Goal: Task Accomplishment & Management: Manage account settings

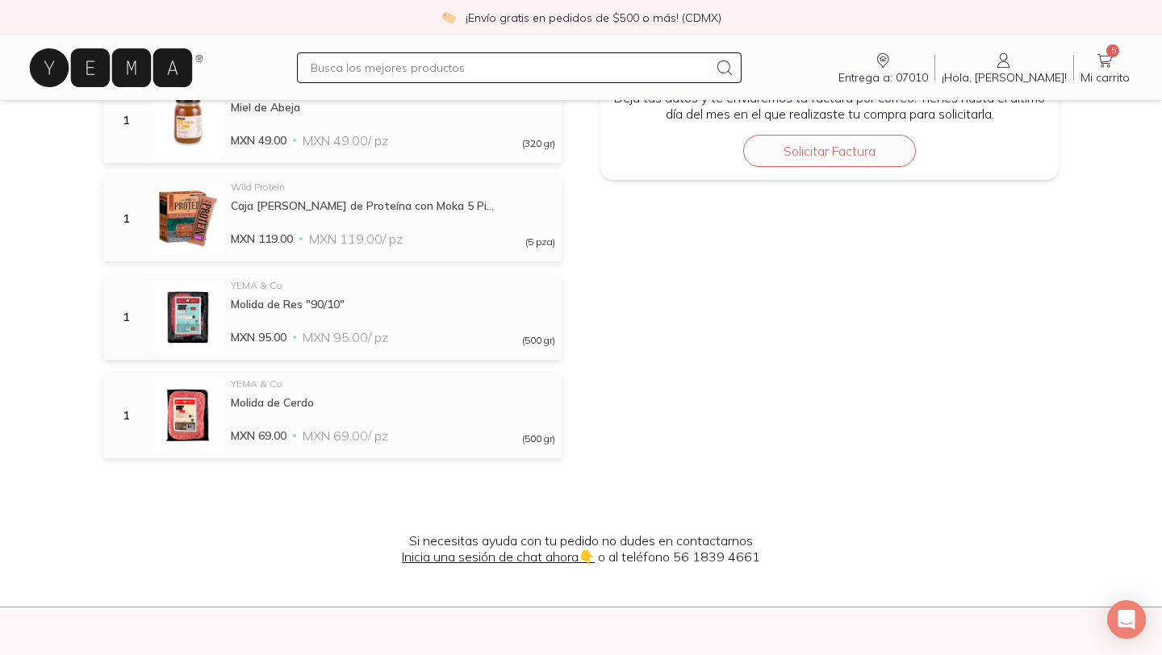
scroll to position [357, 0]
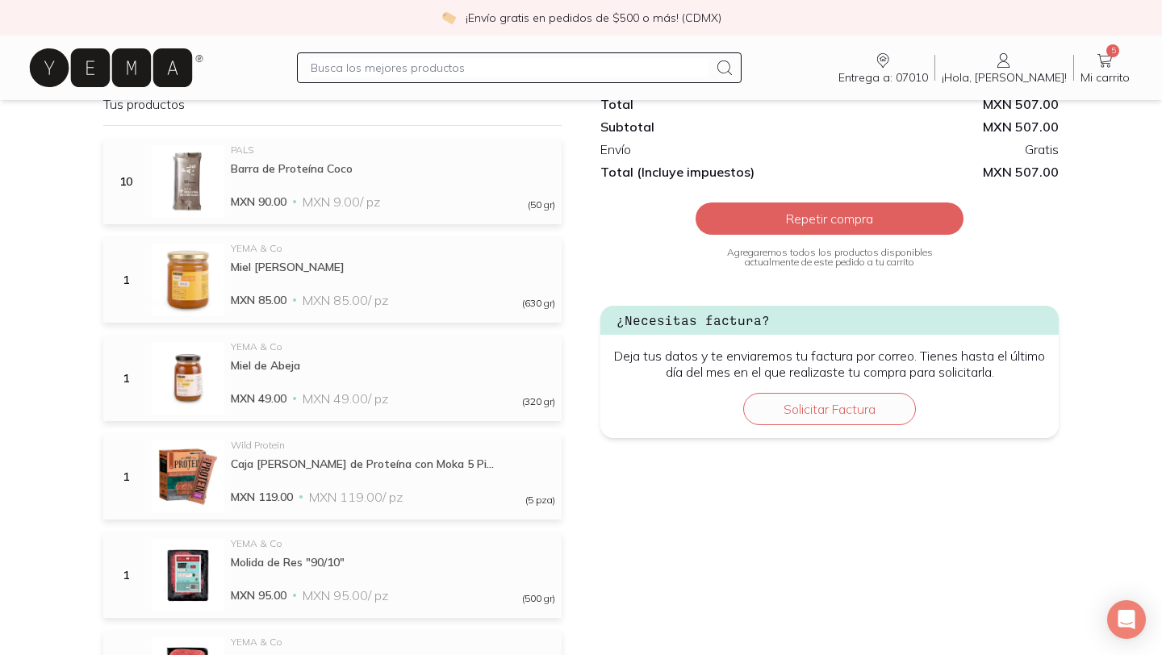
click at [1013, 62] on icon at bounding box center [1003, 60] width 19 height 19
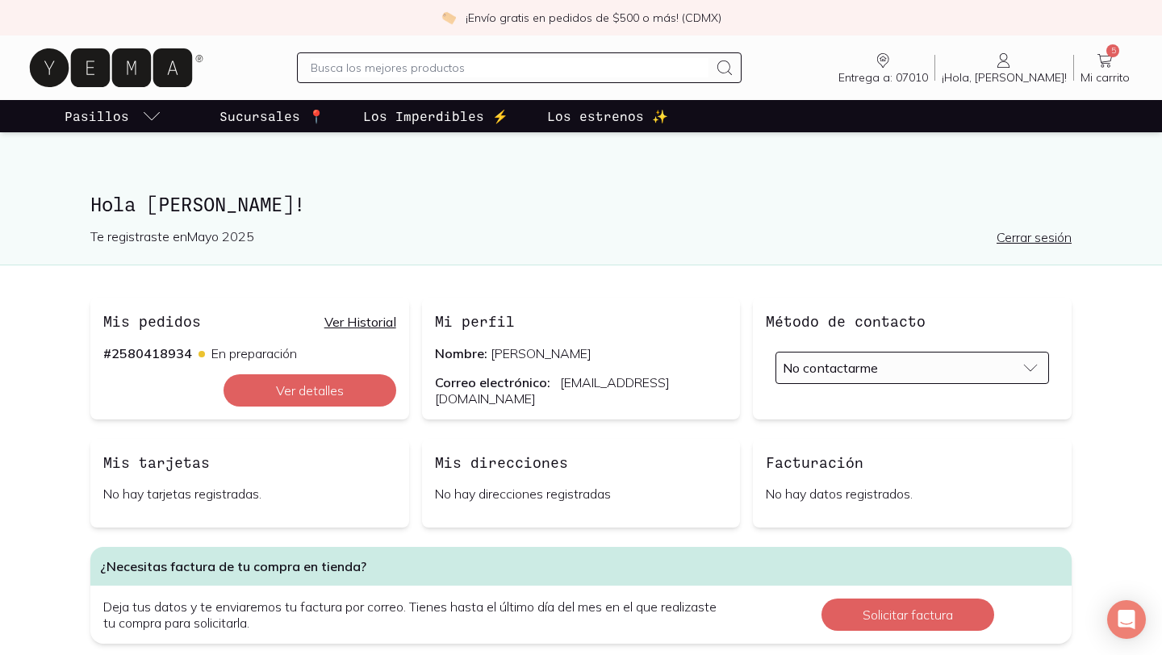
click at [862, 374] on span "No contactarme" at bounding box center [830, 368] width 95 height 16
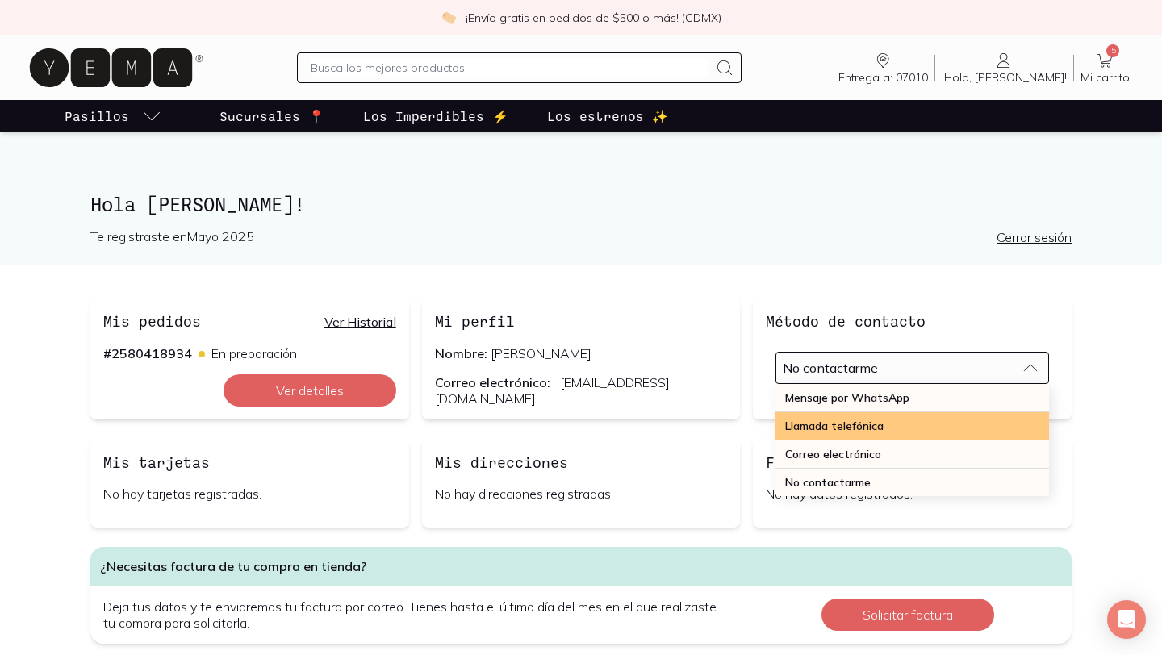
click at [852, 426] on span "Llamada telefónica" at bounding box center [834, 426] width 98 height 15
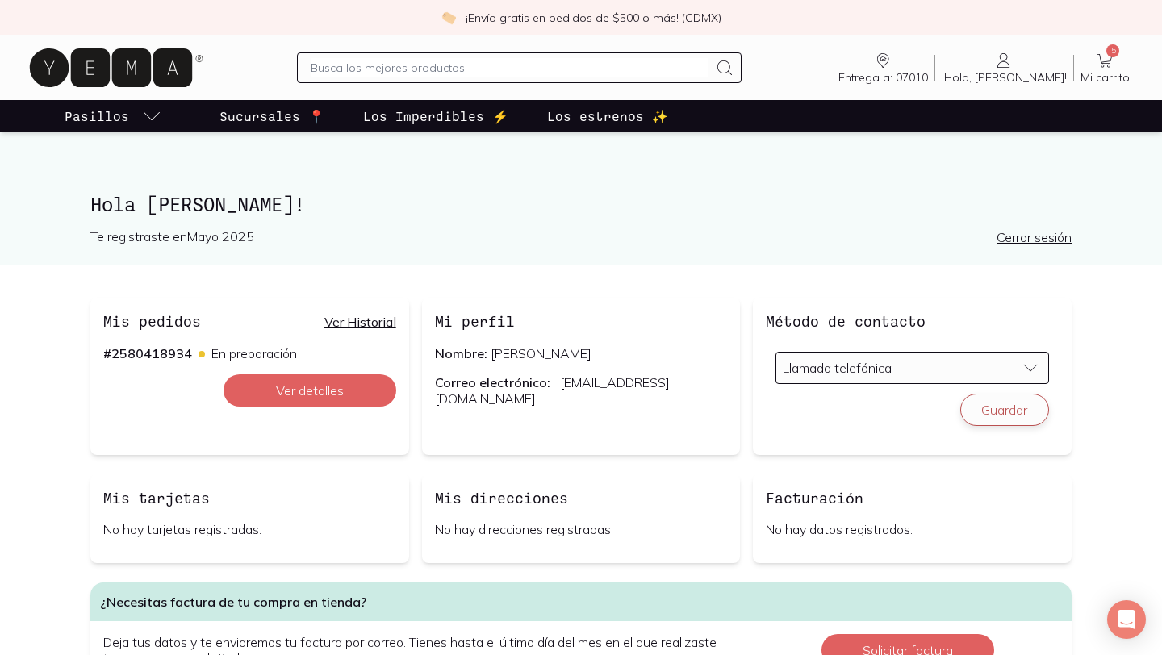
click at [1016, 411] on button "Guardar" at bounding box center [1004, 410] width 89 height 32
click at [813, 367] on span "Llamada telefónica" at bounding box center [837, 367] width 109 height 13
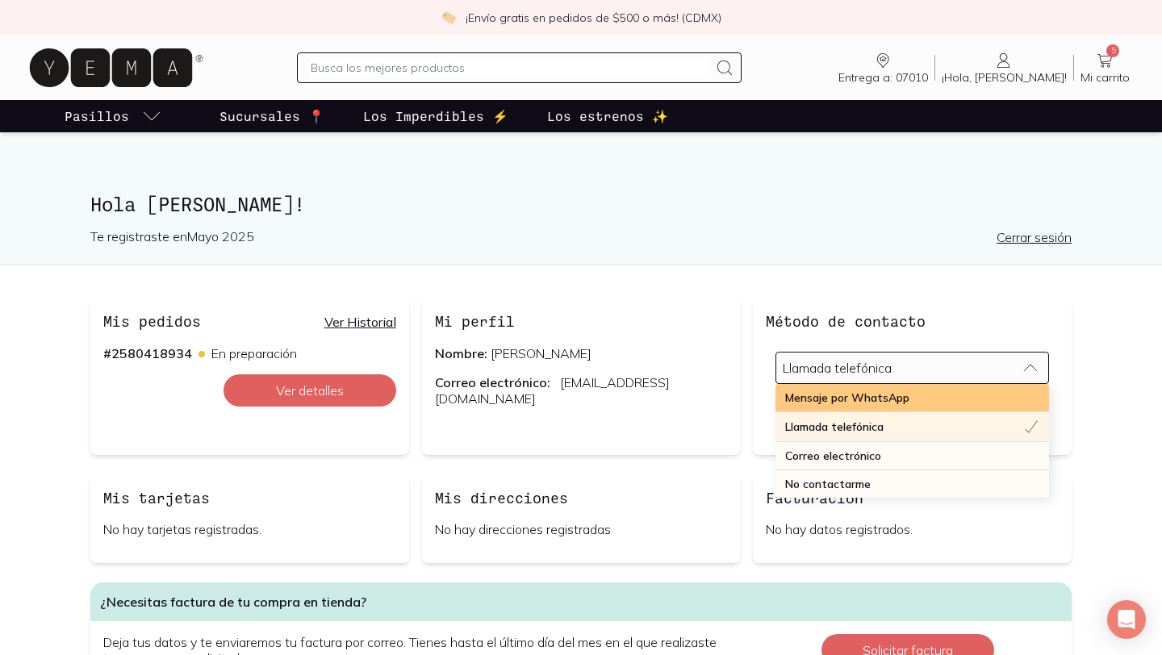
click at [814, 406] on div "Mensaje por WhatsApp" at bounding box center [912, 398] width 274 height 28
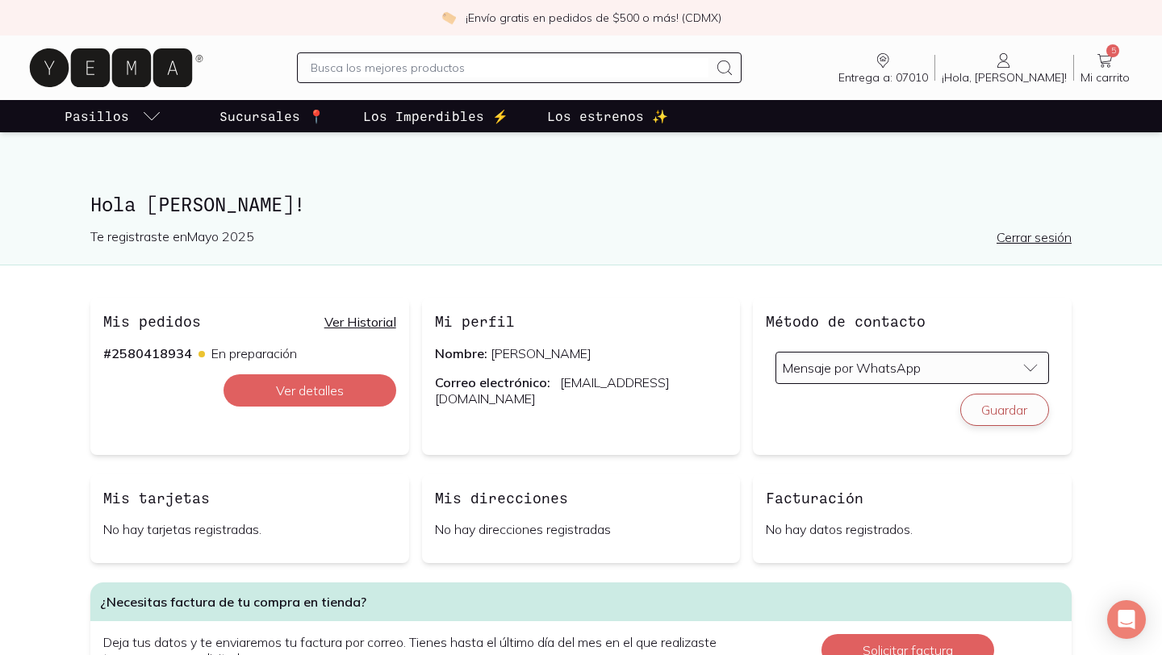
click at [992, 421] on button "Guardar" at bounding box center [1004, 410] width 89 height 32
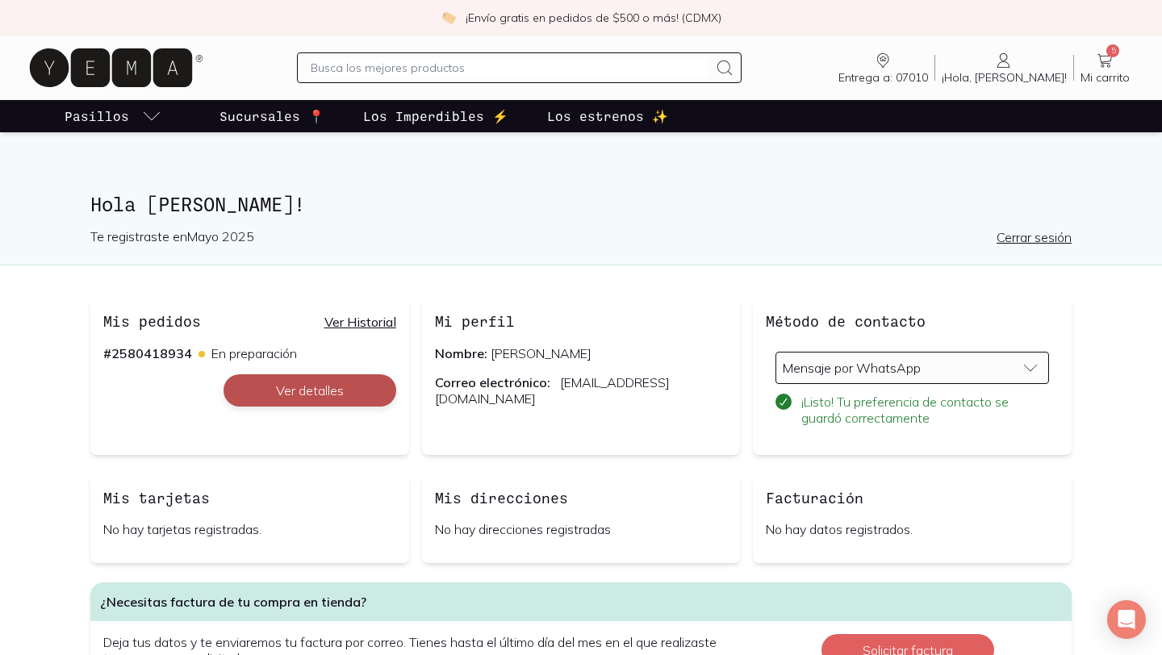
click at [339, 387] on button "Ver detalles" at bounding box center [310, 390] width 173 height 32
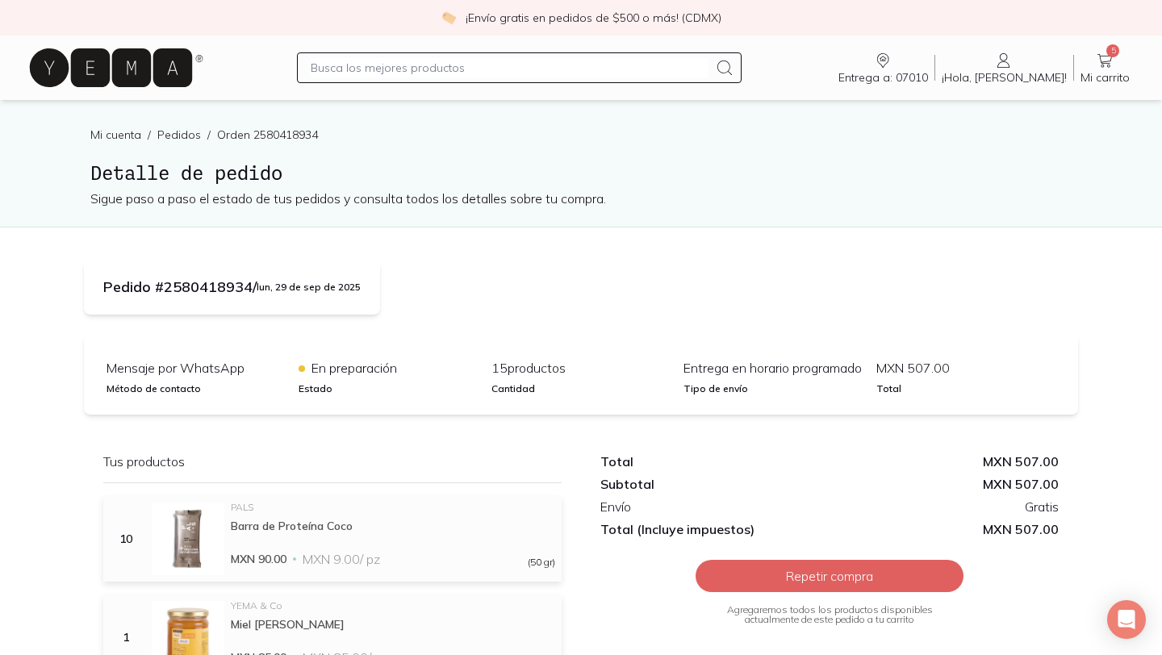
click at [928, 70] on span "Entrega a: 07010" at bounding box center [883, 77] width 90 height 15
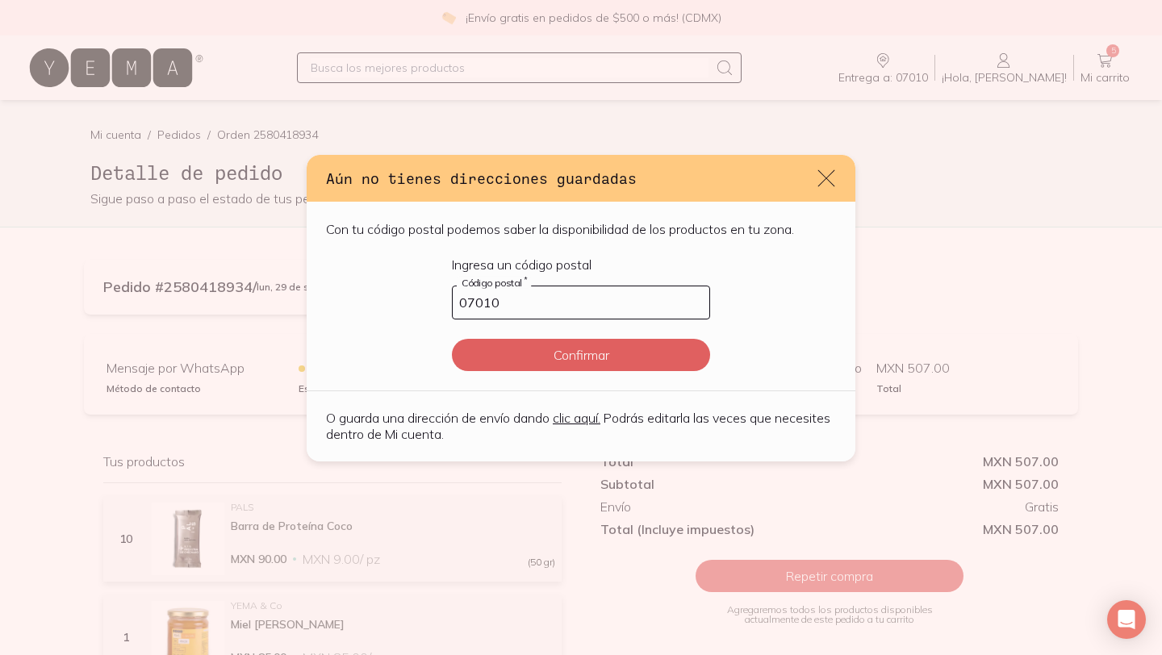
click at [829, 187] on icon "default" at bounding box center [826, 178] width 23 height 23
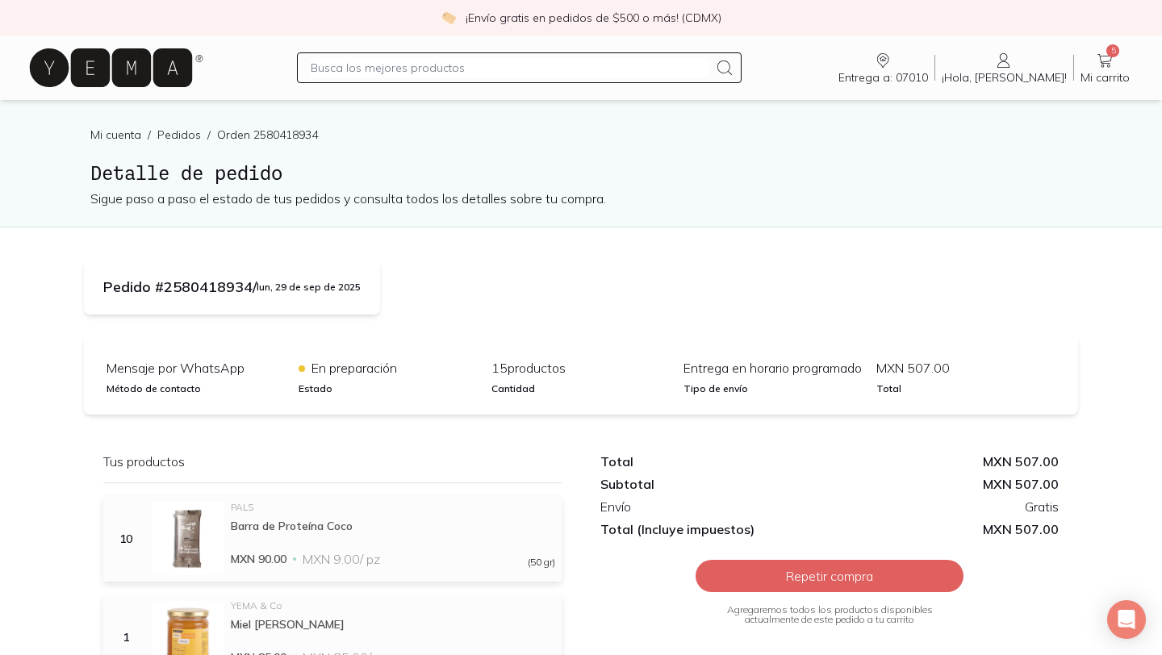
click at [1013, 69] on icon at bounding box center [1003, 60] width 19 height 19
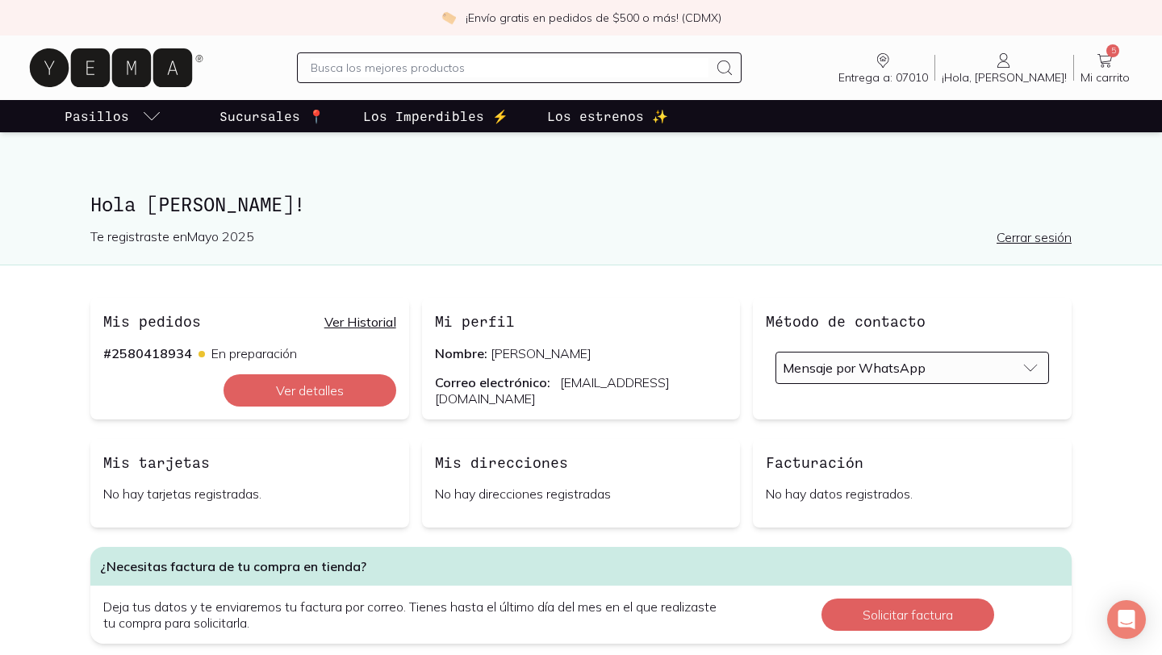
scroll to position [156, 0]
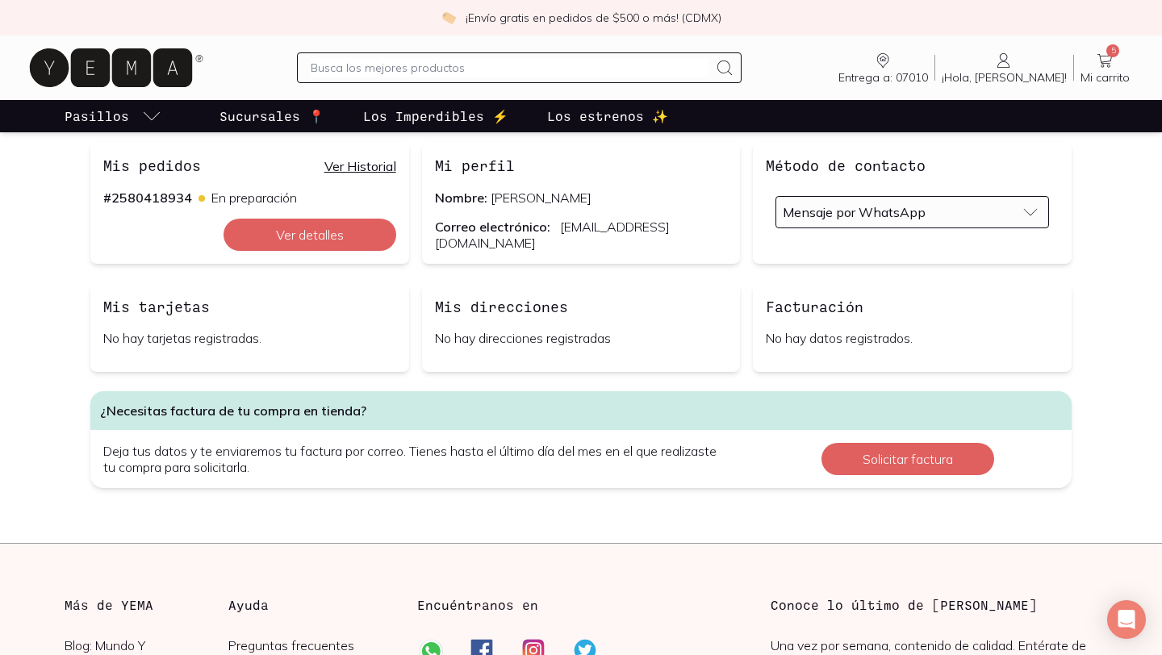
click at [353, 166] on link "Ver Historial" at bounding box center [360, 166] width 72 height 16
